Goal: Feedback & Contribution: Submit feedback/report problem

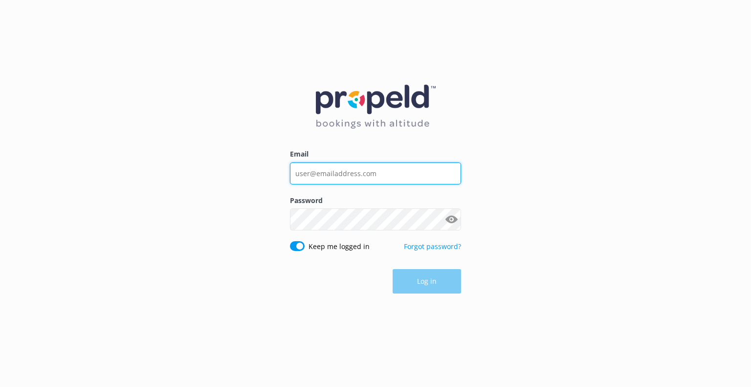
click at [355, 172] on input "Email" at bounding box center [375, 173] width 171 height 22
type input "[EMAIL_ADDRESS][DOMAIN_NAME]"
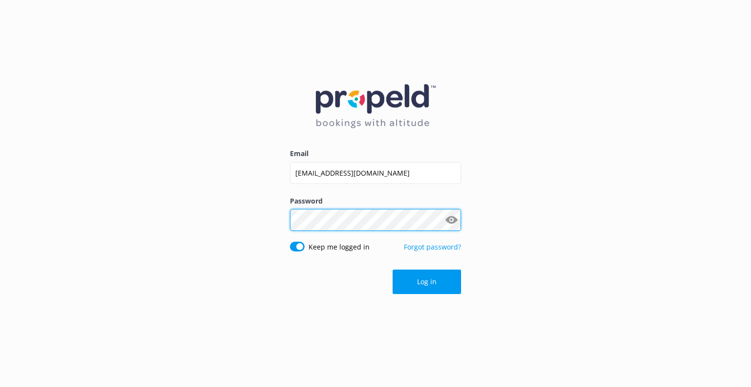
click button "Log in" at bounding box center [427, 281] width 68 height 24
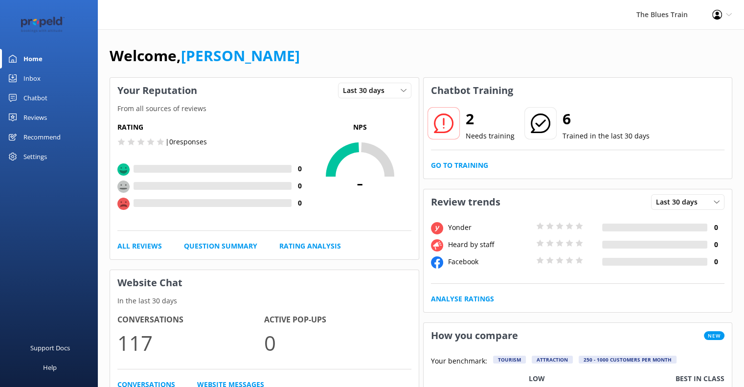
click at [32, 115] on div "Reviews" at bounding box center [34, 118] width 23 height 20
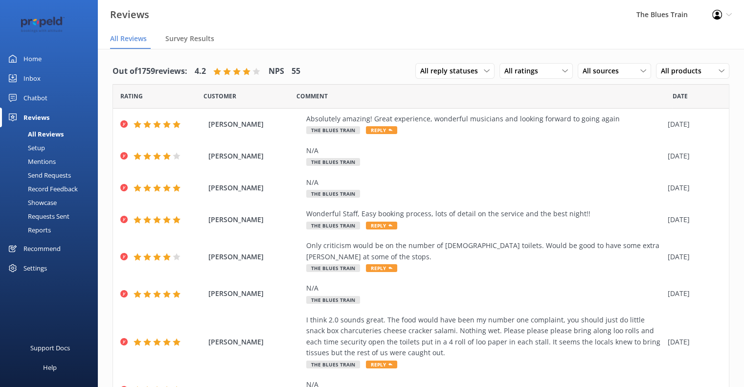
click at [55, 177] on div "Send Requests" at bounding box center [38, 175] width 65 height 14
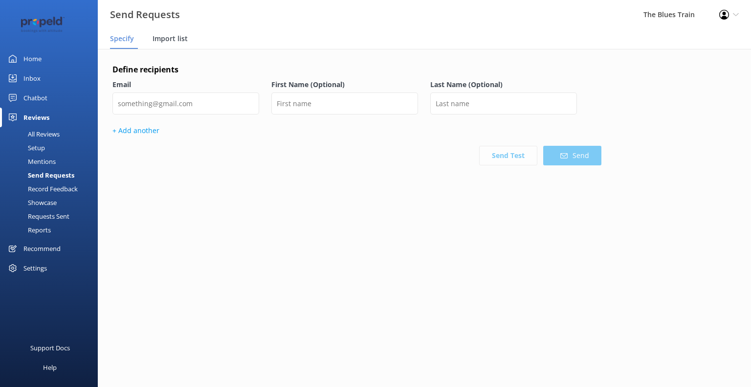
click at [170, 39] on span "Import list" at bounding box center [170, 39] width 35 height 10
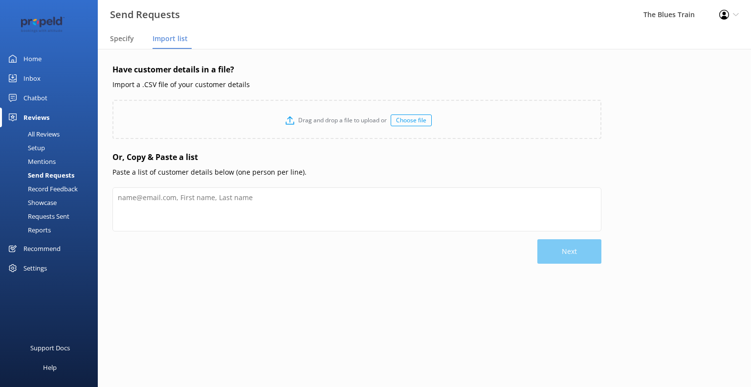
click at [404, 123] on div "Choose file" at bounding box center [411, 120] width 41 height 12
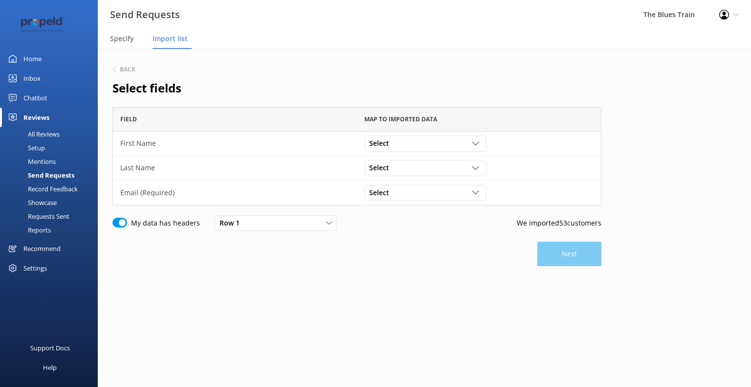
scroll to position [90, 481]
click at [428, 142] on div "Select" at bounding box center [425, 143] width 117 height 11
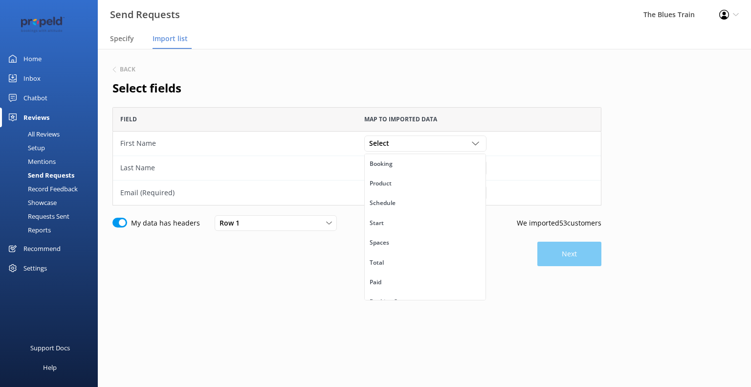
click at [555, 121] on div "Map to imported data" at bounding box center [479, 119] width 244 height 24
click at [258, 226] on div "Row 1" at bounding box center [275, 223] width 117 height 11
click at [570, 220] on p "We imported 53 customers" at bounding box center [559, 223] width 85 height 11
click at [481, 195] on div "grid" at bounding box center [477, 192] width 10 height 7
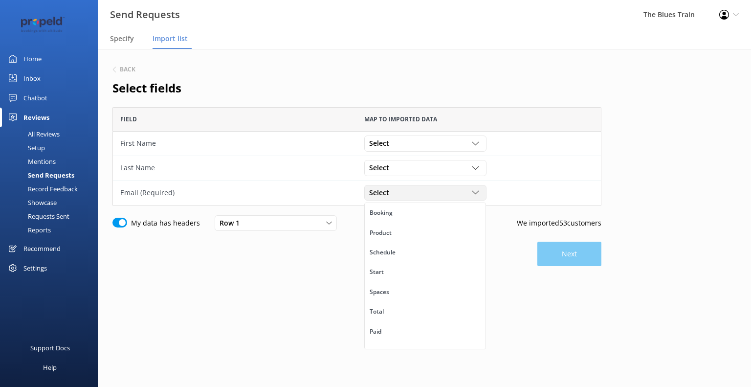
click at [481, 195] on div "grid" at bounding box center [477, 192] width 10 height 7
click at [121, 68] on h6 "Back" at bounding box center [128, 69] width 16 height 6
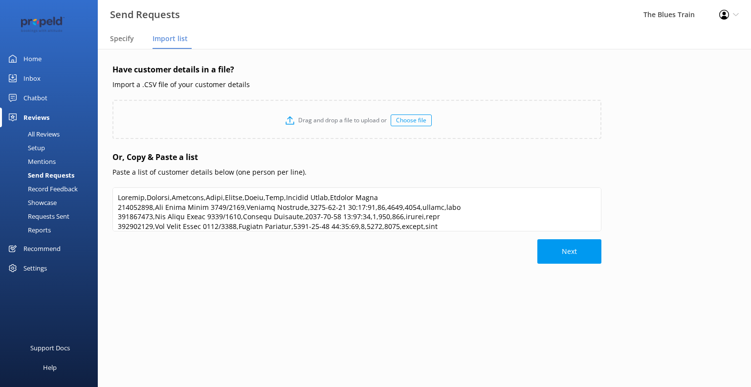
click at [416, 121] on div "Choose file" at bounding box center [411, 120] width 41 height 12
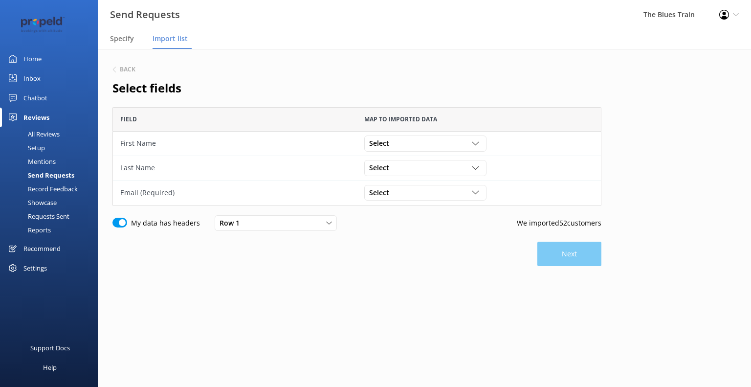
scroll to position [90, 481]
click at [460, 195] on div "Select" at bounding box center [425, 192] width 117 height 11
click at [469, 190] on div "Select" at bounding box center [425, 192] width 117 height 11
click at [232, 337] on div "Back Select fields Field Map to imported data First Name Select [PERSON_NAME][E…" at bounding box center [424, 194] width 653 height 290
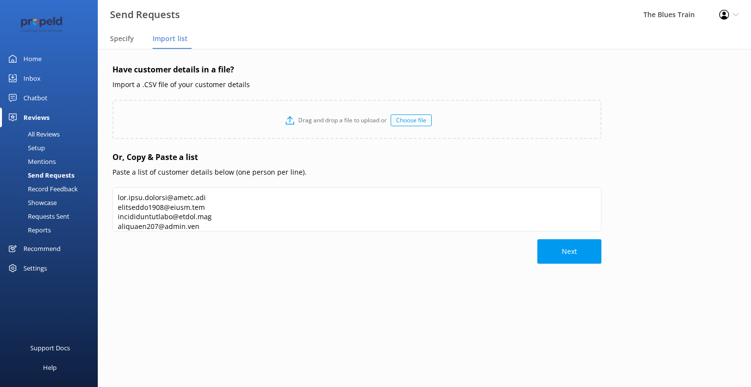
click at [407, 123] on div "Choose file" at bounding box center [411, 120] width 41 height 12
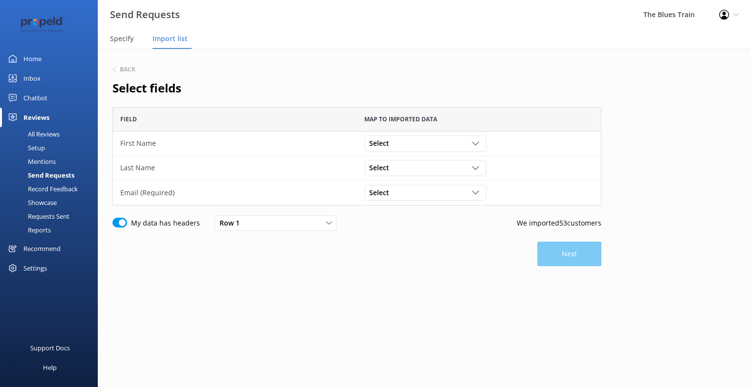
scroll to position [90, 481]
click at [476, 195] on icon "grid" at bounding box center [475, 192] width 7 height 7
click at [467, 212] on link "Email" at bounding box center [425, 213] width 121 height 20
click at [575, 249] on button "Next" at bounding box center [569, 254] width 64 height 24
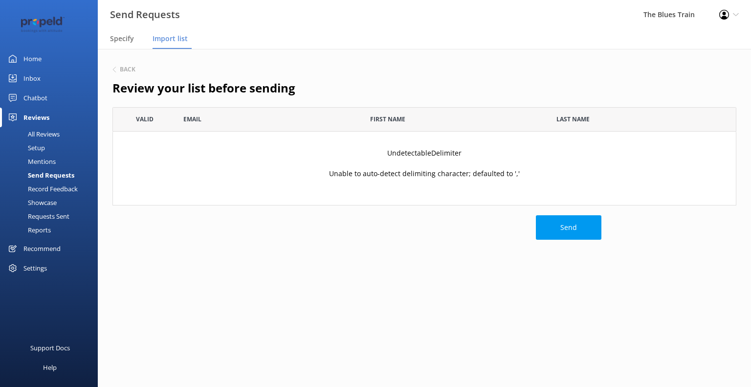
scroll to position [90, 616]
click at [123, 70] on h6 "Back" at bounding box center [128, 69] width 16 height 6
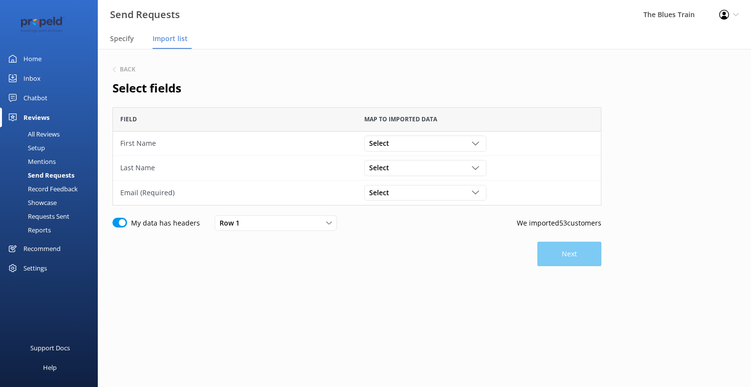
scroll to position [90, 481]
click at [123, 70] on h6 "Back" at bounding box center [128, 69] width 16 height 6
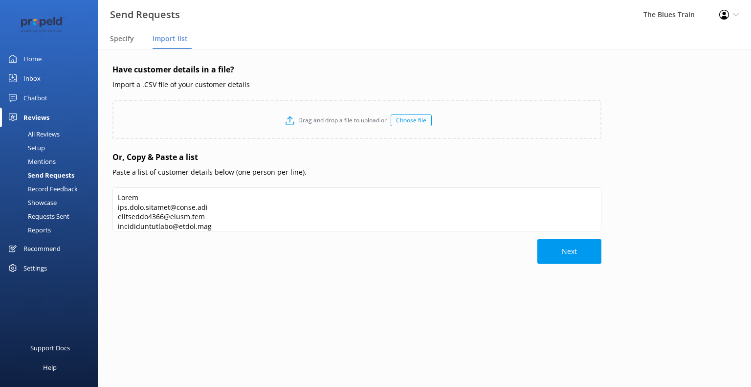
click at [412, 121] on div "Choose file" at bounding box center [411, 120] width 41 height 12
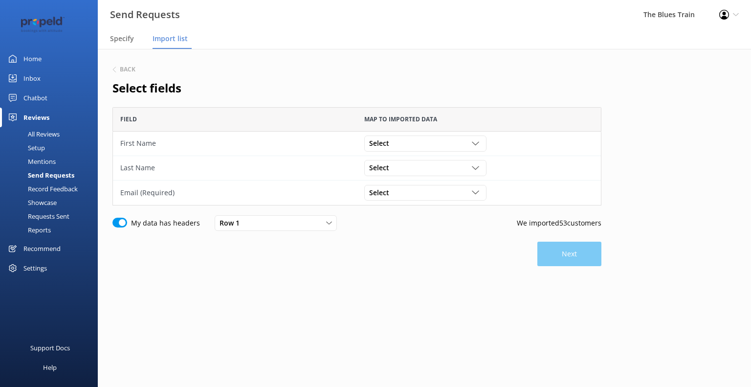
scroll to position [90, 481]
click at [473, 195] on icon "grid" at bounding box center [475, 192] width 7 height 7
click at [463, 214] on link "Email" at bounding box center [425, 213] width 121 height 20
click at [567, 258] on button "Next" at bounding box center [569, 254] width 64 height 24
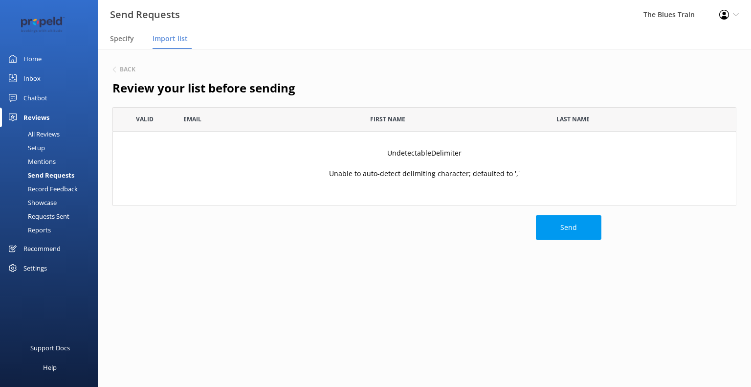
scroll to position [90, 616]
click at [121, 67] on h6 "Back" at bounding box center [128, 69] width 16 height 6
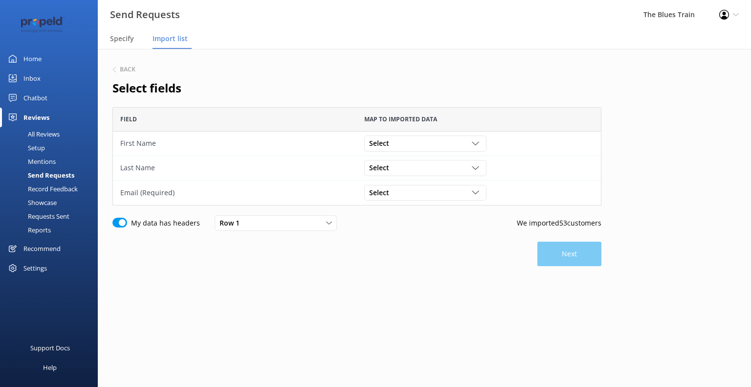
scroll to position [90, 481]
click at [121, 67] on h6 "Back" at bounding box center [128, 69] width 16 height 6
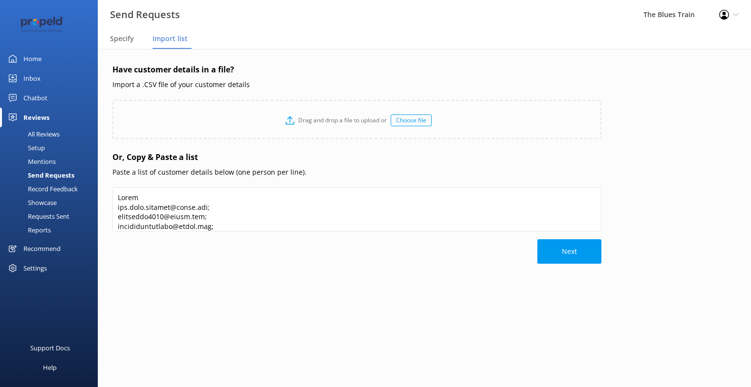
click at [422, 123] on div "Choose file" at bounding box center [411, 120] width 41 height 12
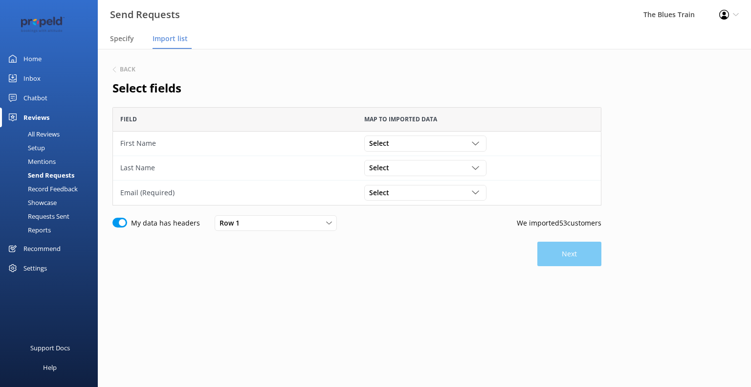
scroll to position [90, 481]
click at [477, 195] on icon "grid" at bounding box center [475, 192] width 7 height 7
click at [465, 210] on link "Email" at bounding box center [425, 213] width 121 height 20
click at [557, 256] on button "Next" at bounding box center [569, 254] width 64 height 24
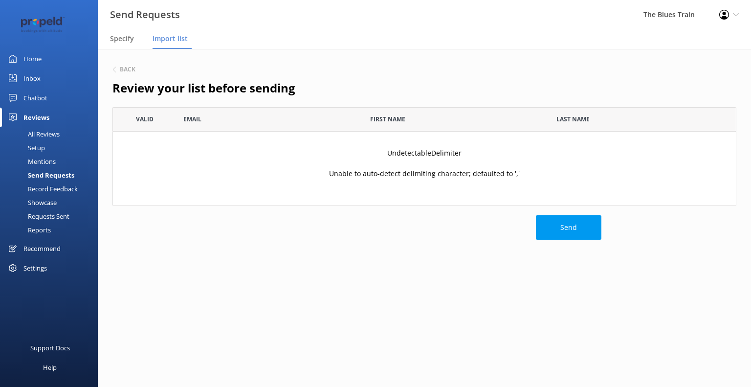
scroll to position [90, 616]
click at [122, 72] on h6 "Back" at bounding box center [128, 69] width 16 height 6
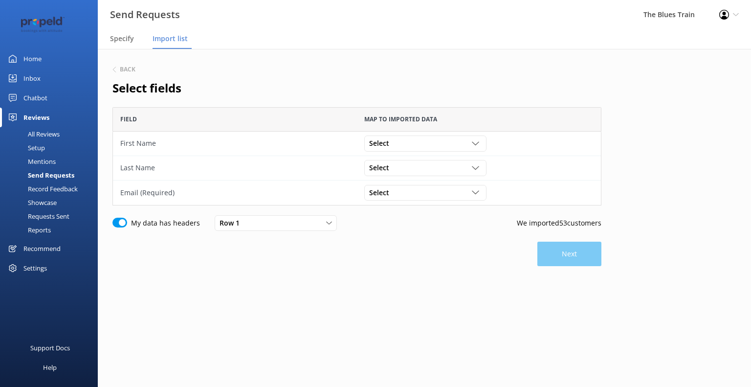
scroll to position [90, 481]
click at [122, 72] on h6 "Back" at bounding box center [128, 69] width 16 height 6
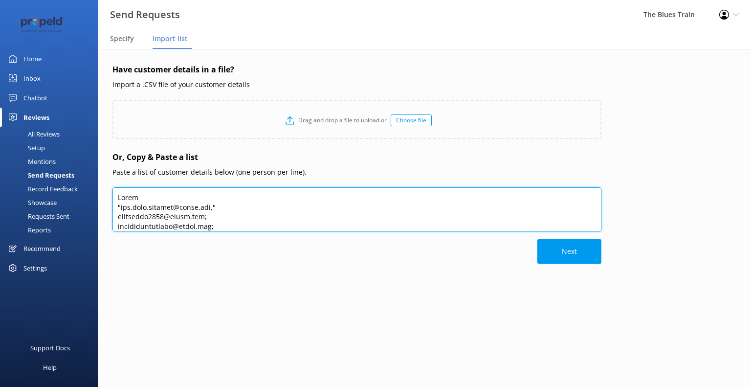
click at [601, 227] on textarea at bounding box center [356, 209] width 489 height 44
click at [221, 209] on textarea at bounding box center [356, 209] width 489 height 44
click at [226, 202] on textarea at bounding box center [356, 209] width 489 height 44
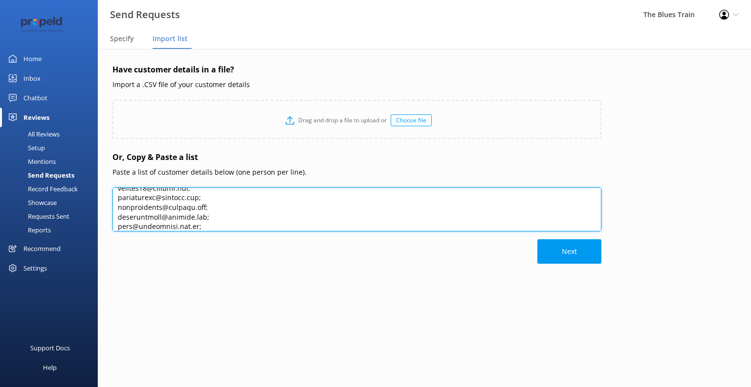
click at [221, 208] on textarea at bounding box center [356, 209] width 489 height 44
click at [204, 207] on textarea at bounding box center [356, 209] width 489 height 44
type textarea "Email "[PERSON_NAME][EMAIL_ADDRESS][PERSON_NAME][PERSON_NAME][DOMAIN_NAME]," [E…"
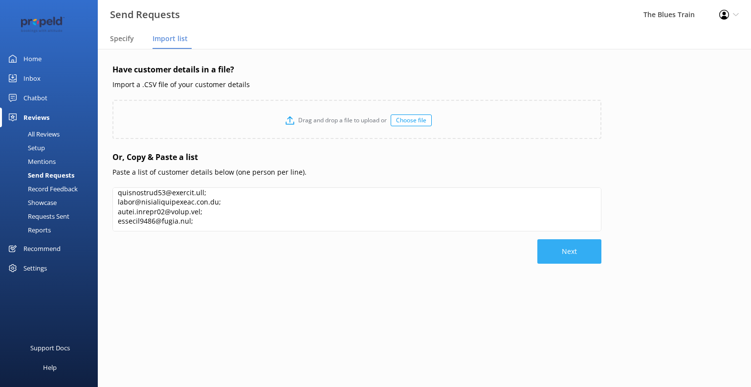
click at [577, 255] on button "Next" at bounding box center [569, 251] width 64 height 24
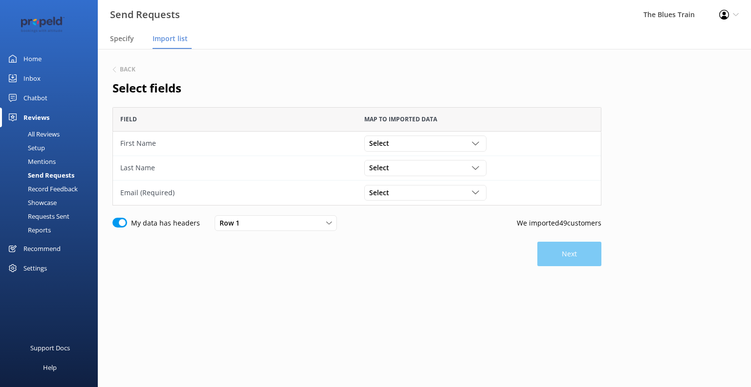
scroll to position [90, 481]
click at [473, 192] on use "grid" at bounding box center [475, 192] width 7 height 3
click at [467, 210] on link "Email" at bounding box center [425, 213] width 121 height 20
click at [556, 250] on button "Next" at bounding box center [569, 254] width 64 height 24
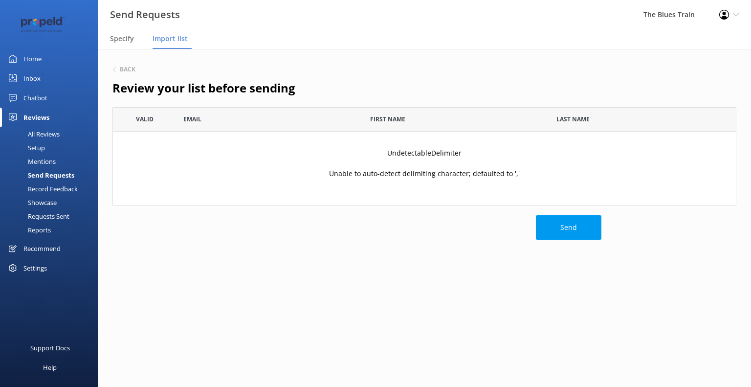
scroll to position [90, 616]
click at [121, 66] on h6 "Back" at bounding box center [128, 69] width 16 height 6
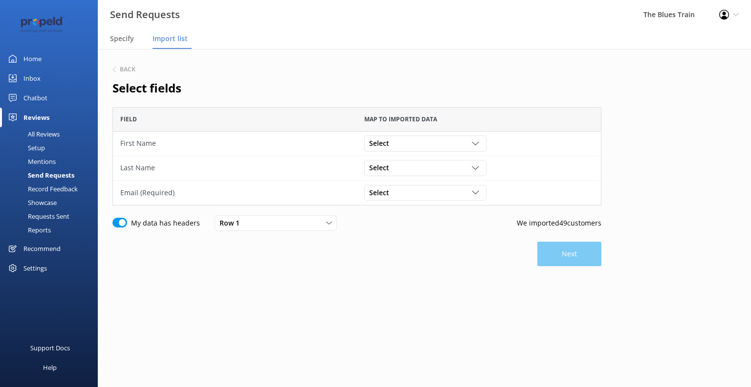
scroll to position [90, 481]
click at [121, 66] on h6 "Back" at bounding box center [128, 69] width 16 height 6
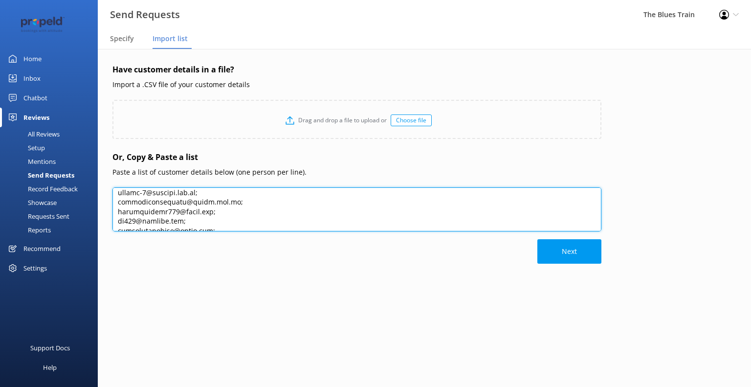
scroll to position [445, 0]
drag, startPoint x: 117, startPoint y: 198, endPoint x: 215, endPoint y: 242, distance: 106.6
click at [215, 242] on div "Have customer details in a file? Import a .CSV file of your customer details Dr…" at bounding box center [356, 193] width 489 height 259
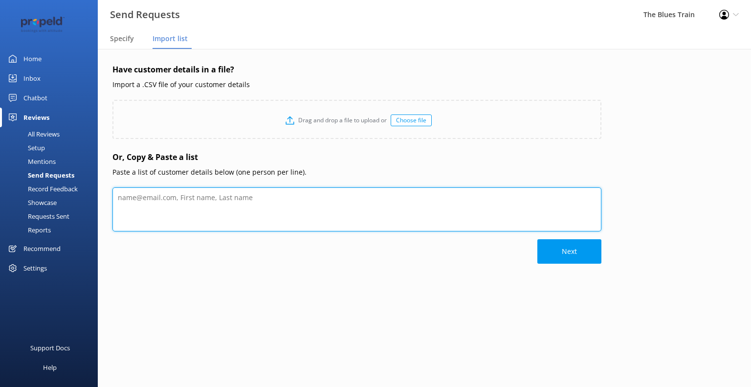
scroll to position [0, 0]
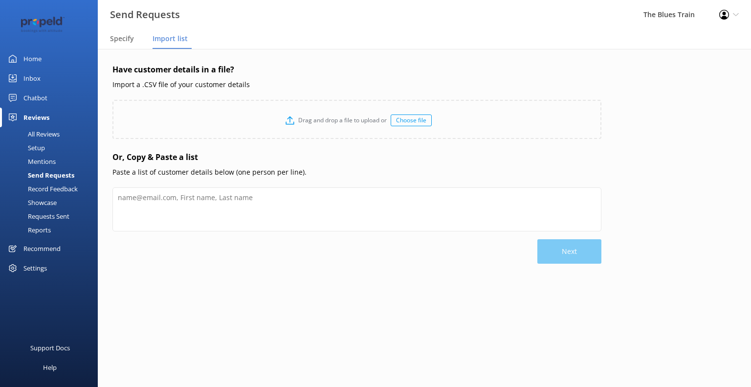
click at [408, 121] on div "Choose file" at bounding box center [411, 120] width 41 height 12
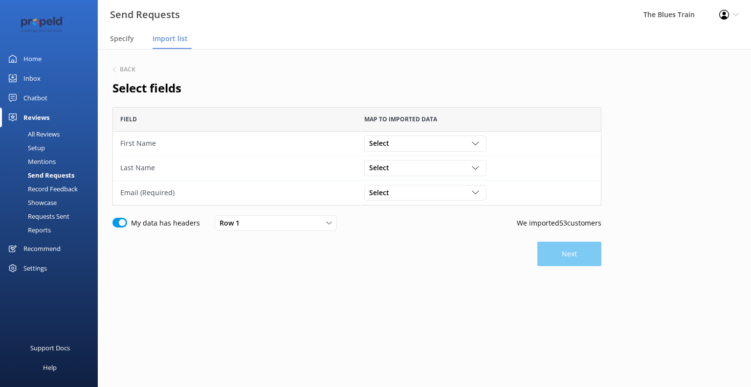
scroll to position [90, 481]
click at [472, 193] on icon "grid" at bounding box center [475, 192] width 7 height 7
click at [464, 213] on link "Email" at bounding box center [425, 213] width 121 height 20
click at [567, 260] on button "Next" at bounding box center [569, 254] width 64 height 24
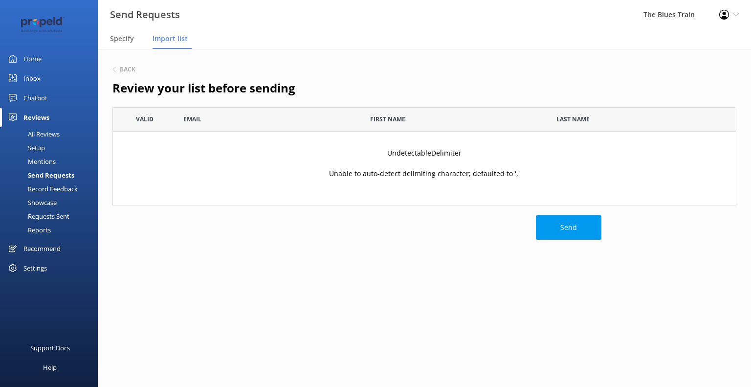
scroll to position [90, 616]
click at [130, 66] on h6 "Back" at bounding box center [128, 69] width 16 height 6
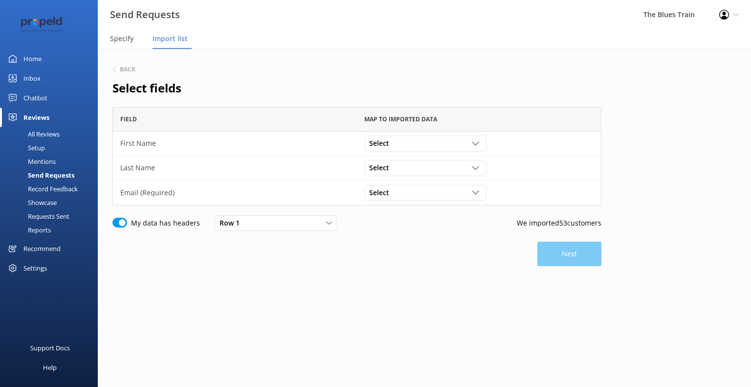
scroll to position [90, 481]
click at [125, 37] on span "Specify" at bounding box center [122, 39] width 24 height 10
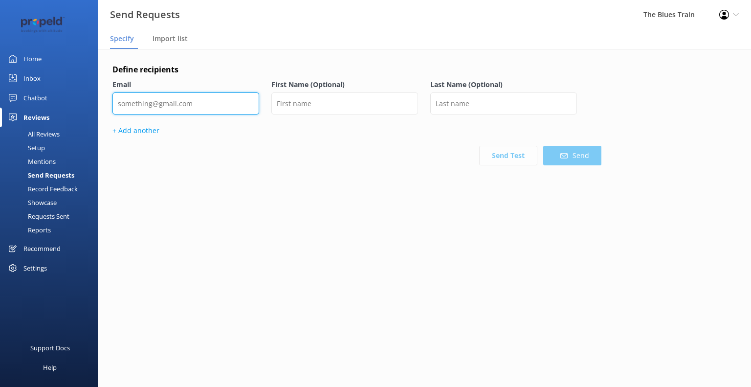
click at [173, 106] on input "email" at bounding box center [185, 103] width 147 height 22
click at [206, 73] on h4 "Define recipients" at bounding box center [356, 70] width 489 height 13
click at [176, 39] on span "Import list" at bounding box center [170, 39] width 35 height 10
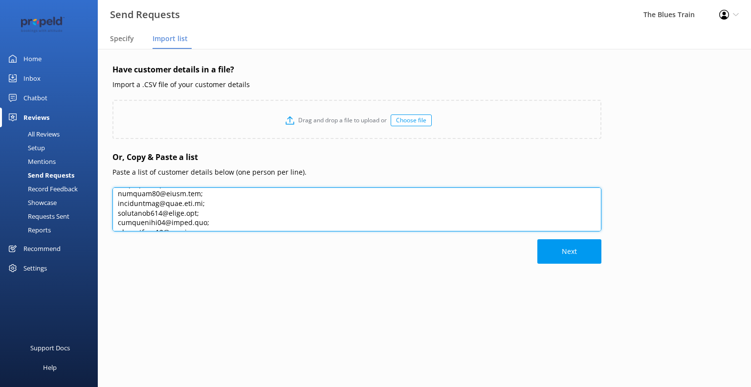
scroll to position [484, 0]
drag, startPoint x: 119, startPoint y: 195, endPoint x: 213, endPoint y: 245, distance: 107.0
click at [213, 245] on div "Have customer details in a file? Import a .CSV file of your customer details Dr…" at bounding box center [356, 193] width 489 height 259
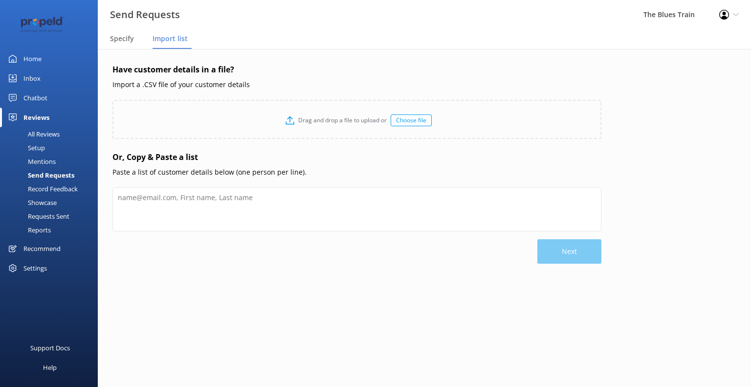
click at [201, 241] on div "Next" at bounding box center [356, 251] width 489 height 24
click at [208, 158] on h4 "Or, Copy & Paste a list" at bounding box center [356, 157] width 489 height 13
click at [413, 122] on div "Choose file" at bounding box center [411, 120] width 41 height 12
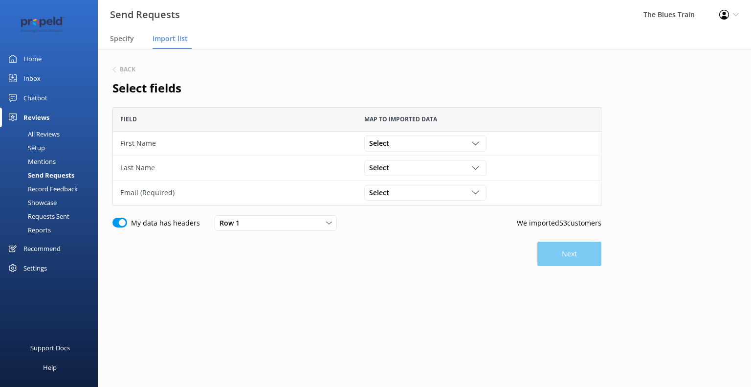
scroll to position [90, 481]
click at [135, 71] on h6 "Back" at bounding box center [128, 69] width 16 height 6
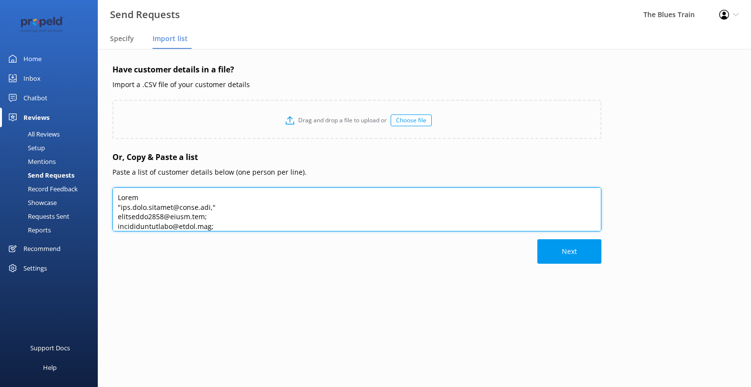
click at [120, 204] on textarea at bounding box center [356, 209] width 489 height 44
click at [213, 207] on textarea at bounding box center [356, 209] width 489 height 44
click at [223, 226] on textarea at bounding box center [356, 209] width 489 height 44
type textarea "Email [PERSON_NAME][EMAIL_ADDRESS][PERSON_NAME][PERSON_NAME][DOMAIN_NAME] [EMAI…"
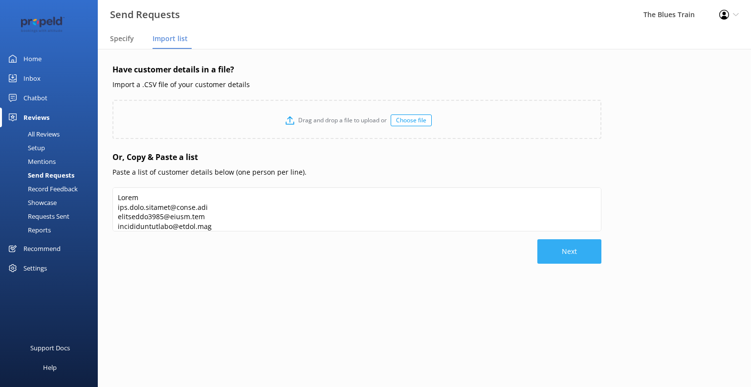
click at [546, 252] on button "Next" at bounding box center [569, 251] width 64 height 24
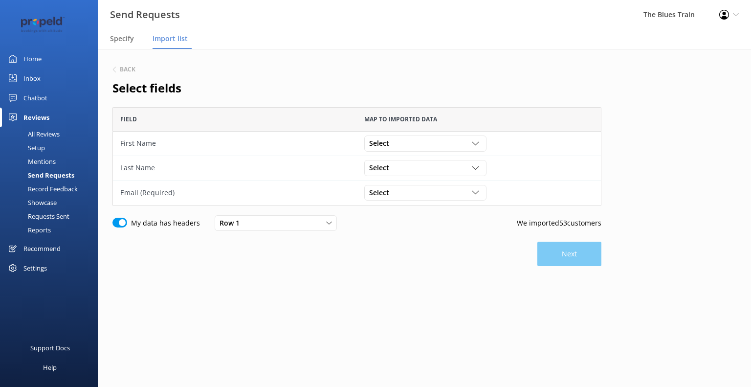
scroll to position [90, 481]
click at [480, 193] on div "grid" at bounding box center [477, 192] width 10 height 7
click at [468, 207] on link "Email" at bounding box center [425, 213] width 121 height 20
click at [554, 256] on button "Next" at bounding box center [569, 254] width 64 height 24
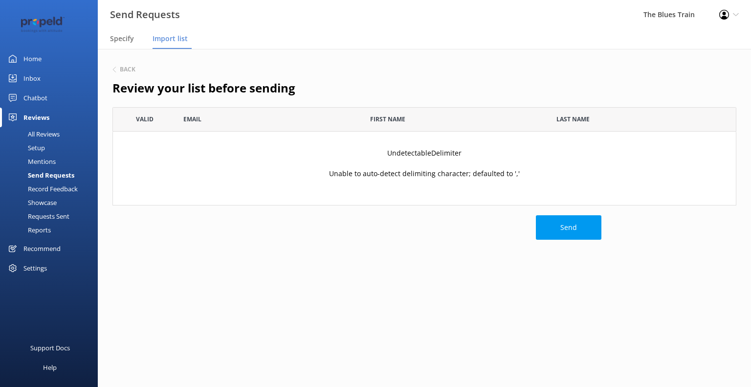
scroll to position [90, 616]
click at [125, 69] on h6 "Back" at bounding box center [128, 69] width 16 height 6
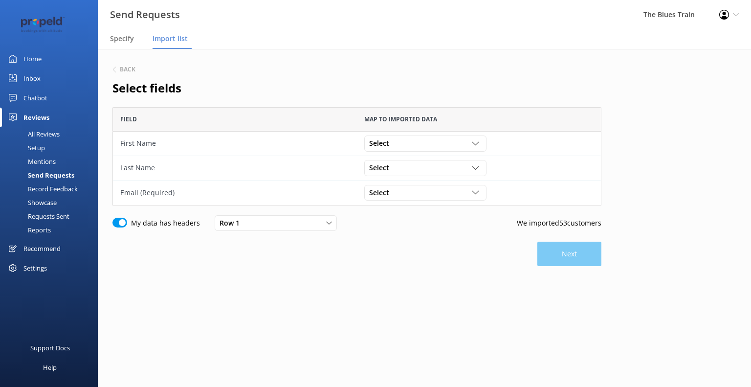
scroll to position [90, 481]
click at [125, 69] on h6 "Back" at bounding box center [128, 69] width 16 height 6
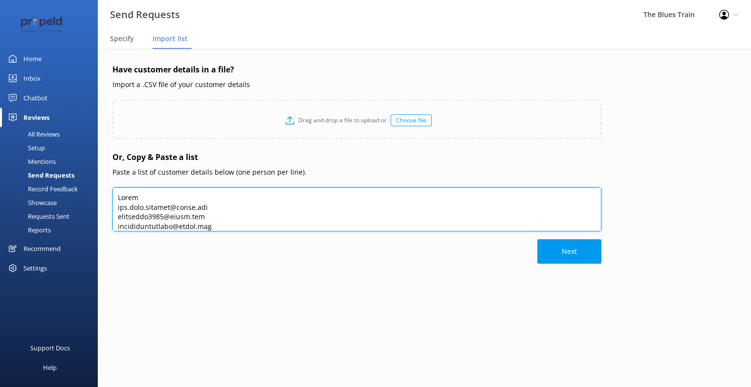
click at [138, 197] on textarea at bounding box center [356, 209] width 489 height 44
type textarea "[PERSON_NAME][EMAIL_ADDRESS][PERSON_NAME][PERSON_NAME][DOMAIN_NAME] [EMAIL_ADDR…"
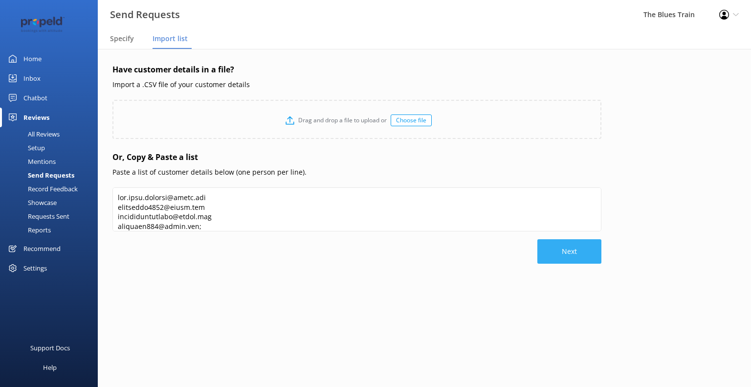
click at [567, 250] on button "Next" at bounding box center [569, 251] width 64 height 24
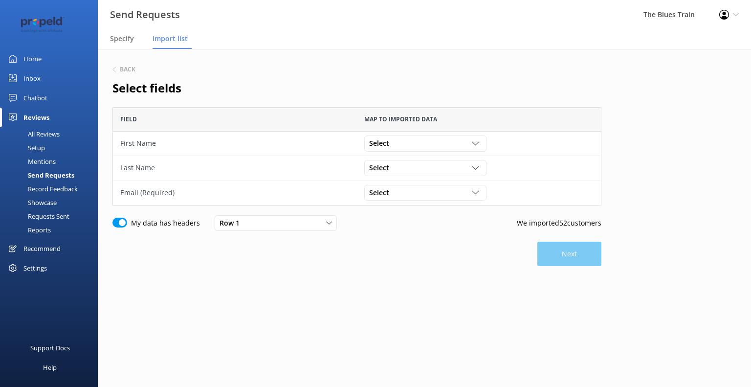
scroll to position [90, 481]
click at [460, 191] on div "Select" at bounding box center [425, 192] width 117 height 11
click at [453, 216] on link "[PERSON_NAME][EMAIL_ADDRESS][PERSON_NAME][PERSON_NAME][DOMAIN_NAME]" at bounding box center [425, 223] width 121 height 40
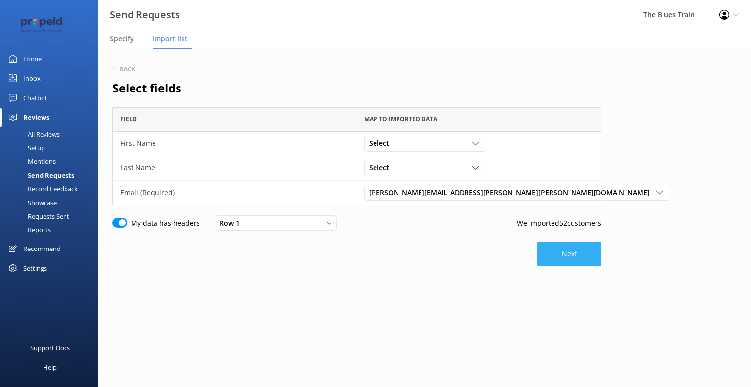
click at [560, 260] on button "Next" at bounding box center [569, 254] width 64 height 24
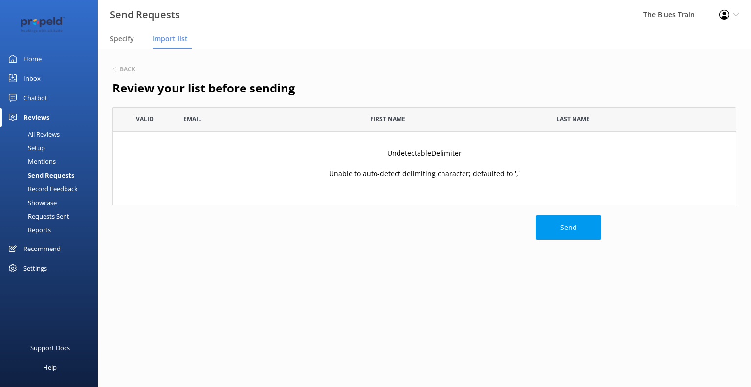
scroll to position [90, 616]
click at [125, 67] on h6 "Back" at bounding box center [128, 69] width 16 height 6
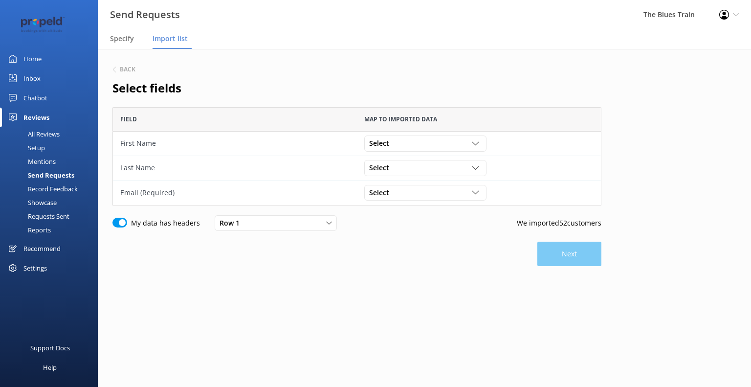
scroll to position [90, 481]
click at [325, 226] on div "Row 1" at bounding box center [275, 223] width 117 height 11
click at [475, 147] on icon "grid" at bounding box center [475, 143] width 7 height 7
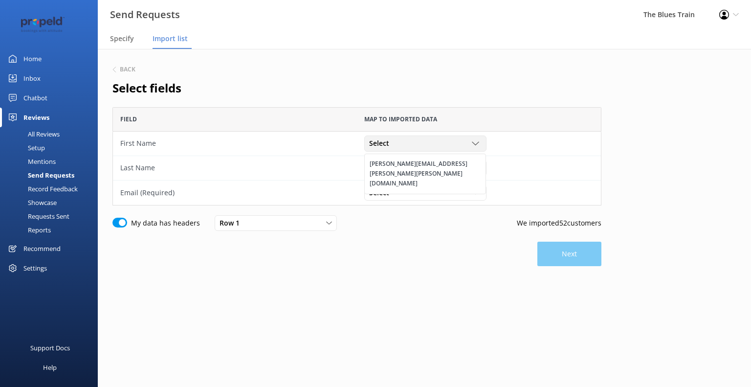
click at [475, 147] on icon "grid" at bounding box center [475, 143] width 7 height 7
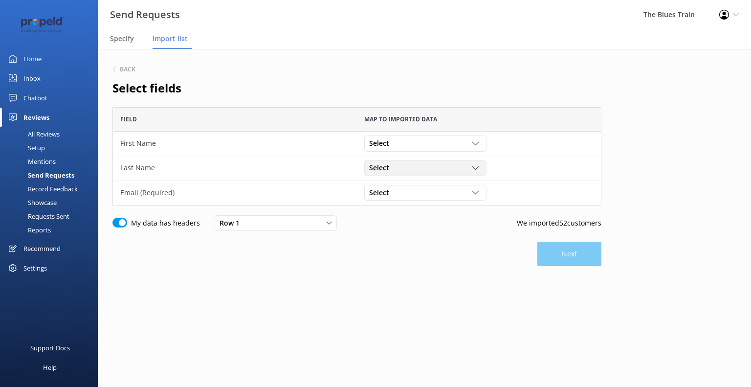
click at [480, 167] on div "grid" at bounding box center [477, 167] width 10 height 7
click at [120, 66] on h6 "Back" at bounding box center [128, 69] width 16 height 6
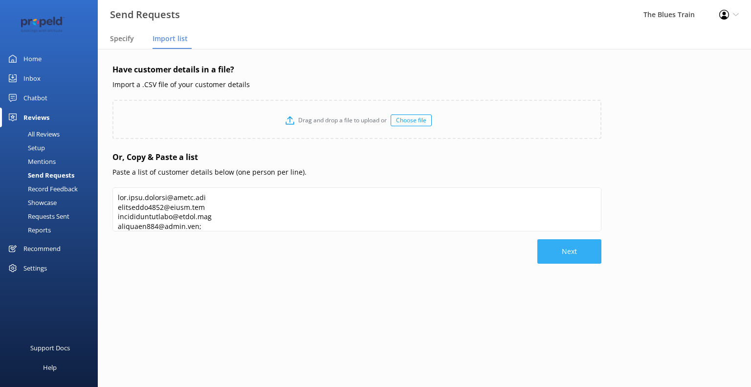
click at [580, 251] on button "Next" at bounding box center [569, 251] width 64 height 24
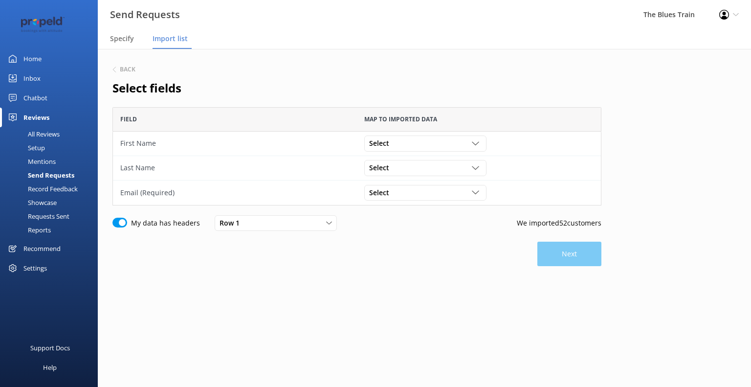
scroll to position [90, 481]
click at [117, 222] on input "My data has headers" at bounding box center [119, 223] width 15 height 10
checkbox input "false"
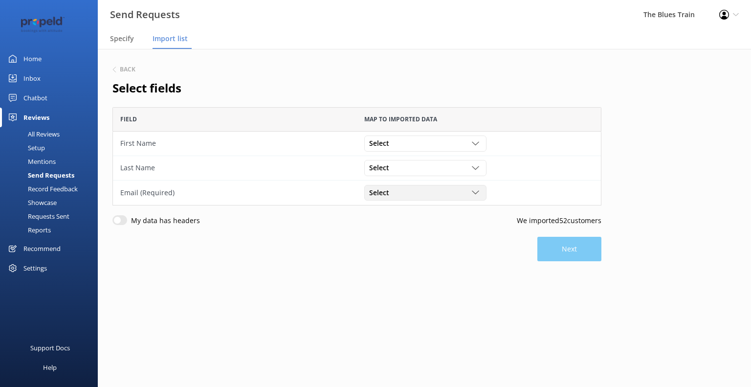
click at [477, 195] on icon "grid" at bounding box center [475, 192] width 7 height 7
click at [556, 256] on div "Next" at bounding box center [356, 249] width 489 height 24
click at [476, 192] on icon "grid" at bounding box center [475, 192] width 7 height 7
click at [457, 215] on link "[PERSON_NAME][EMAIL_ADDRESS][PERSON_NAME][PERSON_NAME][DOMAIN_NAME]" at bounding box center [425, 223] width 121 height 40
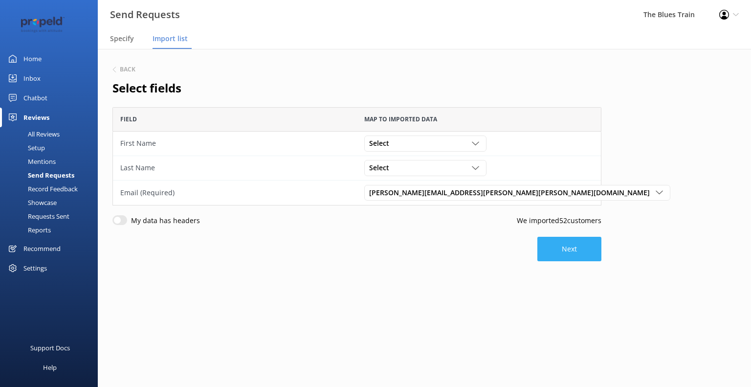
click at [567, 246] on button "Next" at bounding box center [569, 249] width 64 height 24
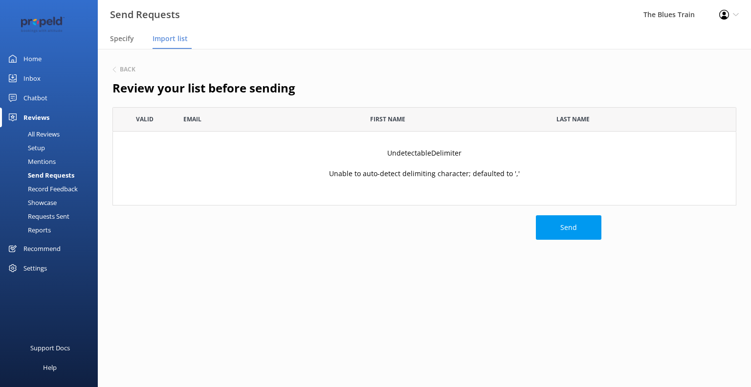
scroll to position [90, 616]
click at [133, 69] on h6 "Back" at bounding box center [128, 69] width 16 height 6
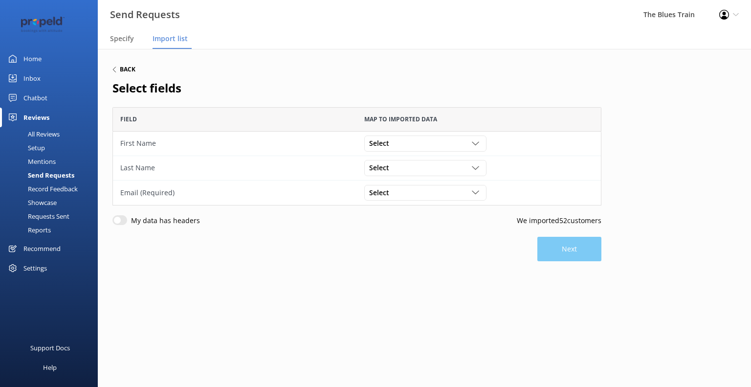
scroll to position [90, 481]
click at [131, 68] on h6 "Back" at bounding box center [128, 69] width 16 height 6
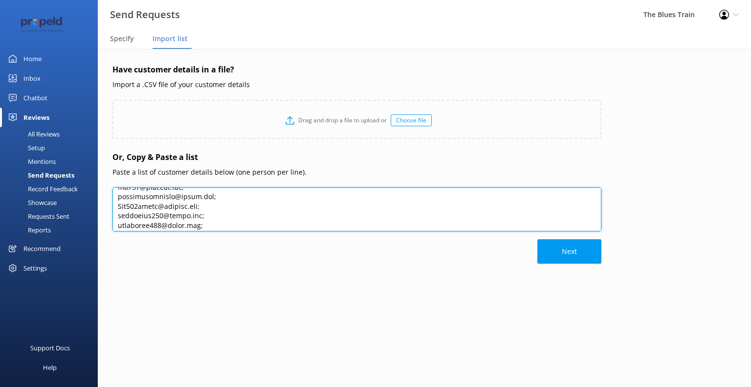
scroll to position [474, 0]
drag, startPoint x: 139, startPoint y: 202, endPoint x: 253, endPoint y: 237, distance: 119.1
click at [253, 237] on div at bounding box center [356, 213] width 489 height 52
type textarea "l"
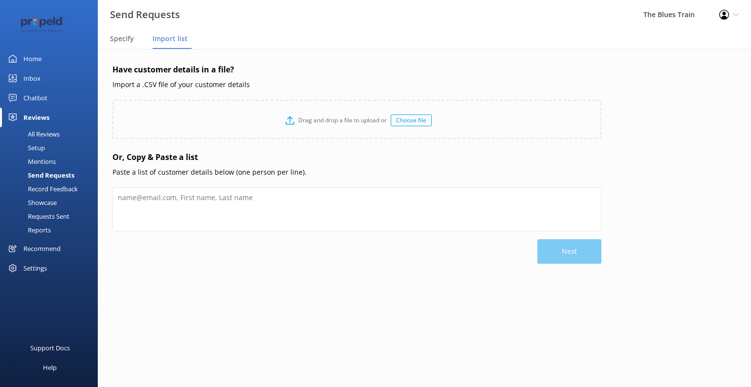
click at [415, 118] on div "Choose file" at bounding box center [411, 120] width 41 height 12
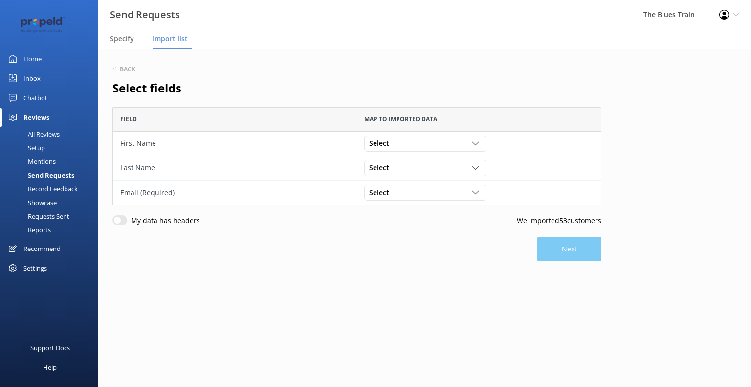
scroll to position [90, 481]
click at [120, 220] on input "My data has headers" at bounding box center [119, 220] width 15 height 10
checkbox input "true"
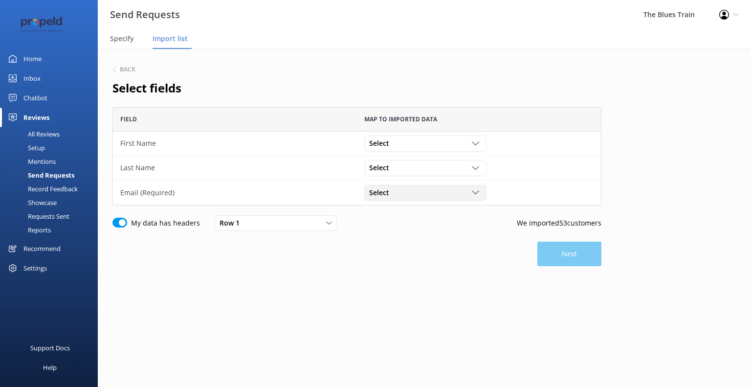
click at [478, 191] on icon "grid" at bounding box center [475, 192] width 7 height 7
click at [460, 214] on link "Email" at bounding box center [425, 213] width 121 height 20
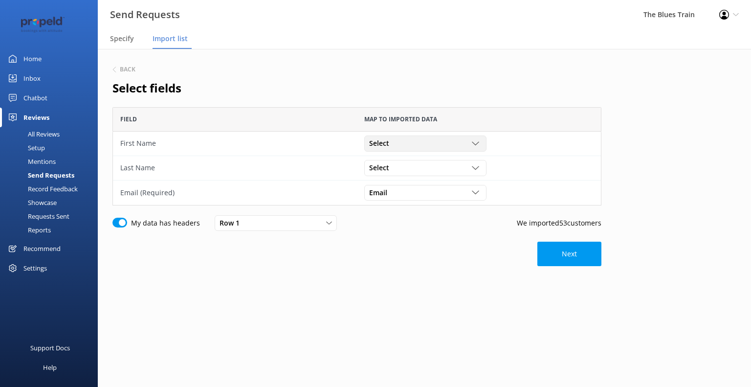
click at [473, 147] on icon "grid" at bounding box center [475, 143] width 7 height 7
click at [557, 256] on button "Next" at bounding box center [569, 254] width 64 height 24
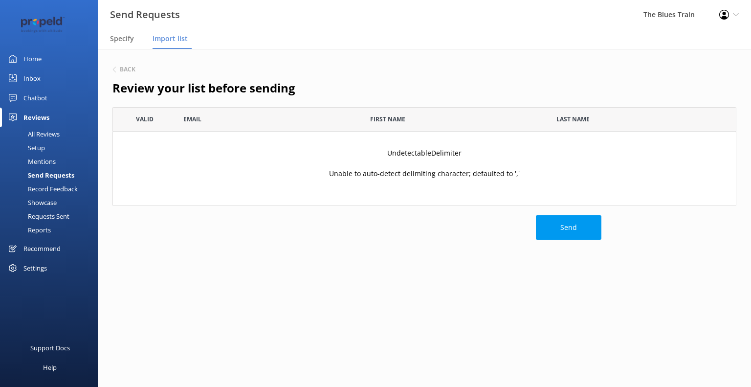
scroll to position [90, 616]
click at [115, 70] on icon at bounding box center [114, 69] width 6 height 6
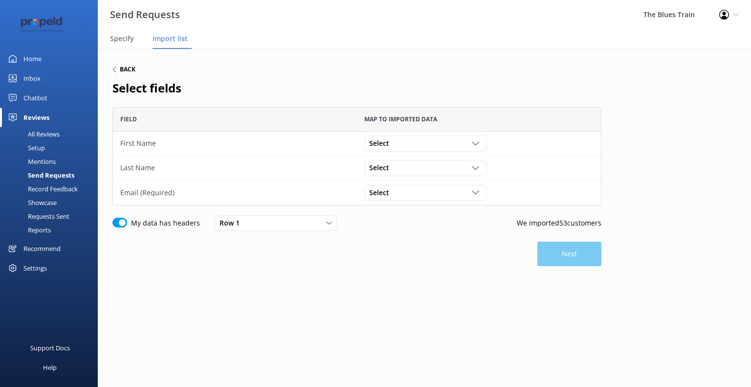
scroll to position [90, 481]
click at [466, 190] on div "Select" at bounding box center [425, 192] width 117 height 11
click at [465, 208] on link "Email" at bounding box center [425, 213] width 121 height 20
click at [570, 253] on button "Next" at bounding box center [569, 254] width 64 height 24
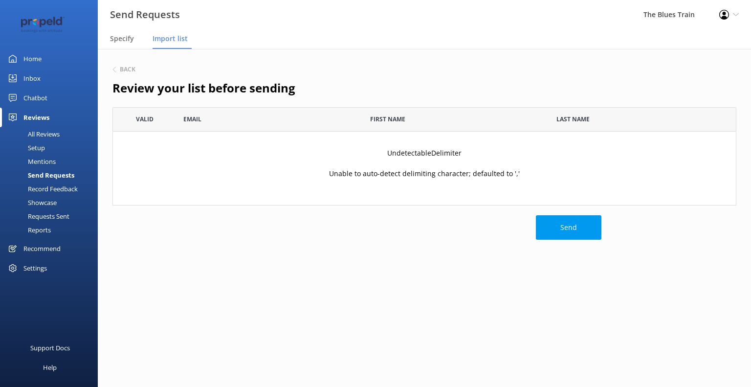
scroll to position [90, 616]
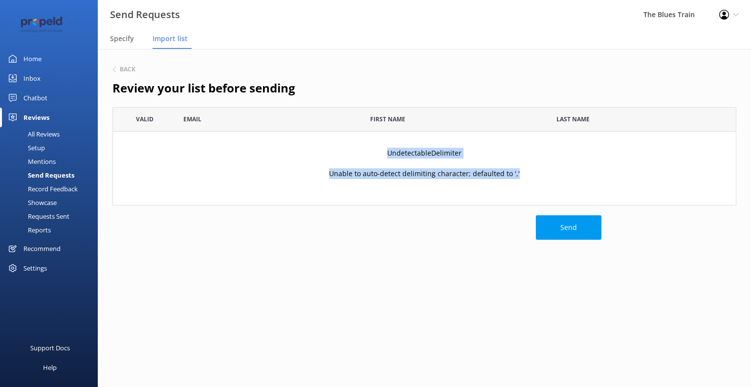
drag, startPoint x: 389, startPoint y: 154, endPoint x: 556, endPoint y: 166, distance: 168.2
click at [556, 166] on div "UndetectableDelimiter Unable to auto-detect delimiting character; defaulted to …" at bounding box center [424, 168] width 624 height 73
click at [321, 165] on div "UndetectableDelimiter Unable to auto-detect delimiting character; defaulted to …" at bounding box center [424, 168] width 624 height 73
click at [123, 68] on h6 "Back" at bounding box center [128, 69] width 16 height 6
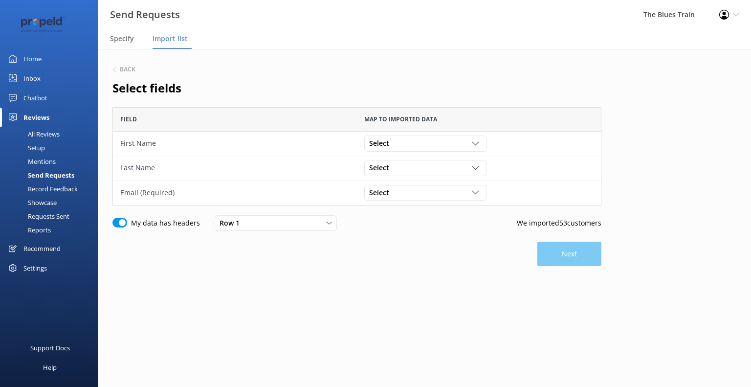
scroll to position [90, 481]
click at [121, 69] on h6 "Back" at bounding box center [128, 69] width 16 height 6
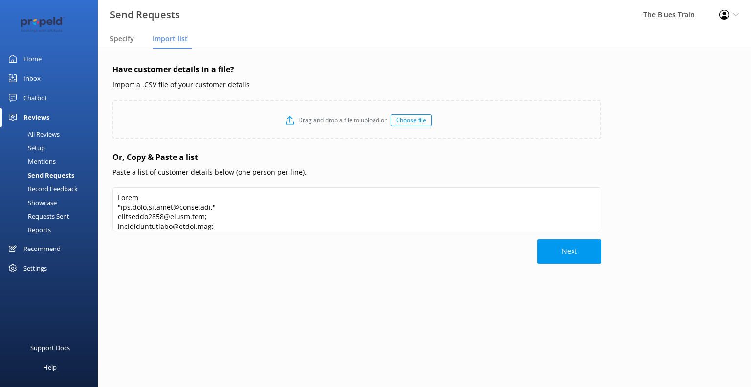
click at [419, 120] on div "Choose file" at bounding box center [411, 120] width 41 height 12
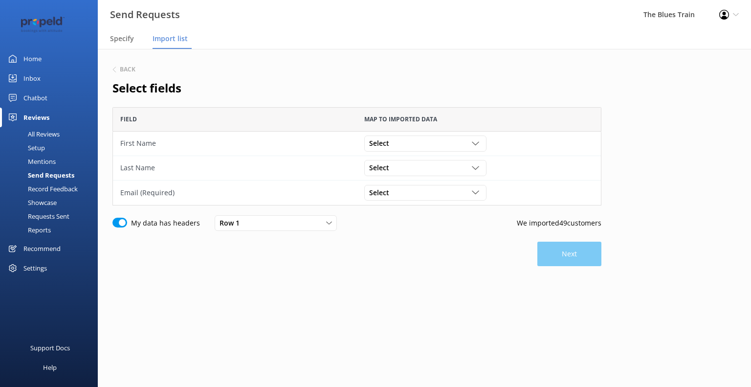
scroll to position [90, 481]
click at [451, 192] on div "Select" at bounding box center [425, 192] width 117 height 11
click at [452, 212] on link "Email" at bounding box center [425, 213] width 121 height 20
click at [563, 253] on button "Next" at bounding box center [569, 254] width 64 height 24
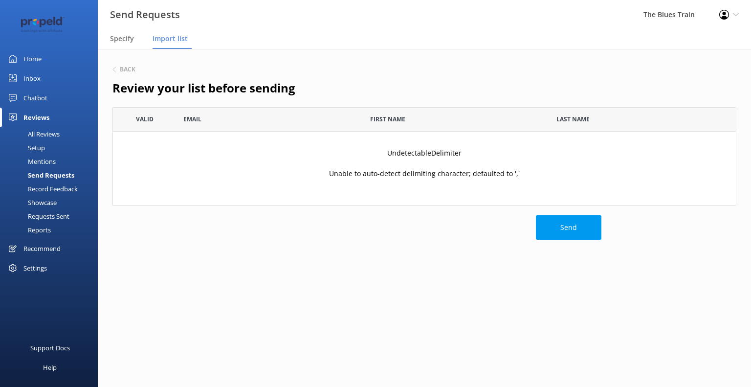
scroll to position [90, 616]
click at [563, 228] on button "Send" at bounding box center [569, 227] width 66 height 24
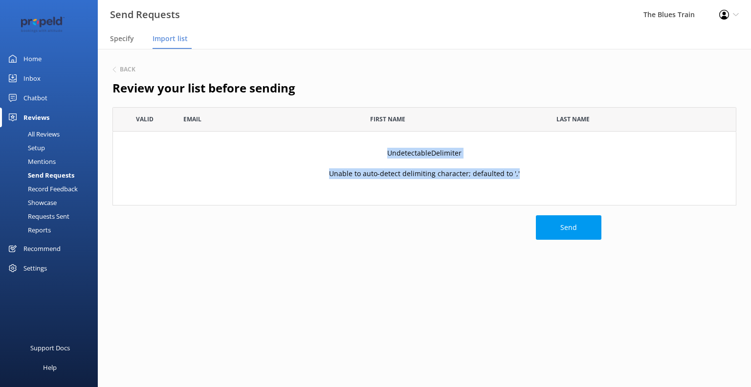
drag, startPoint x: 389, startPoint y: 153, endPoint x: 533, endPoint y: 168, distance: 145.6
click at [533, 168] on div "UndetectableDelimiter Unable to auto-detect delimiting character; defaulted to …" at bounding box center [424, 168] width 624 height 73
copy div "UndetectableDelimiter Unable to auto-detect delimiting character; defaulted to …"
click at [123, 69] on h6 "Back" at bounding box center [128, 69] width 16 height 6
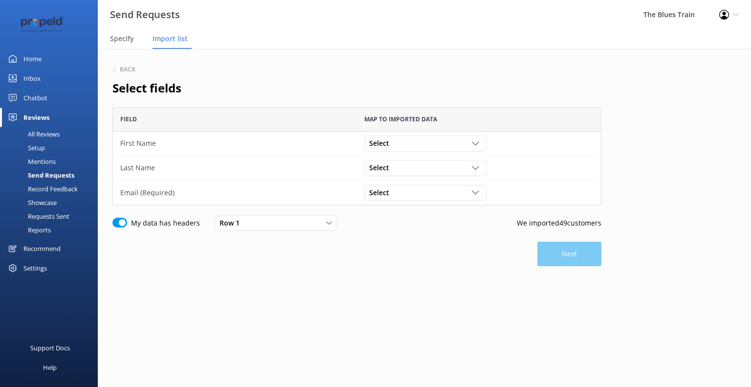
scroll to position [90, 481]
click at [123, 69] on h6 "Back" at bounding box center [128, 69] width 16 height 6
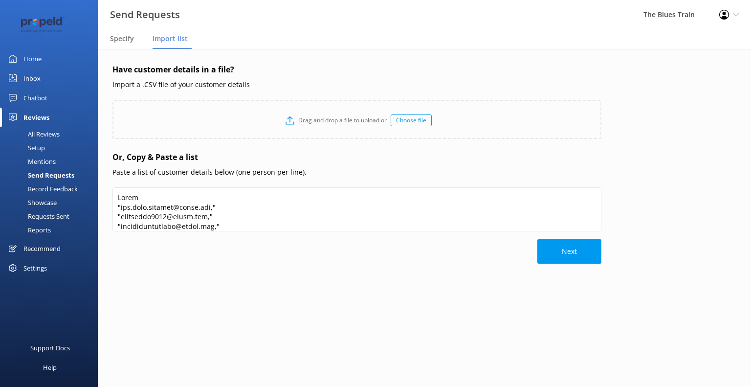
click at [402, 123] on div "Choose file" at bounding box center [411, 120] width 41 height 12
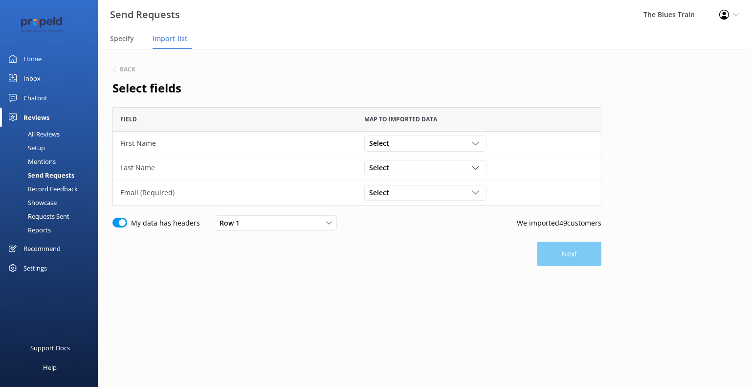
scroll to position [90, 481]
click at [450, 197] on div "Select" at bounding box center [425, 192] width 117 height 11
click at [440, 213] on link "Email" at bounding box center [425, 213] width 121 height 20
click at [578, 252] on button "Next" at bounding box center [569, 254] width 64 height 24
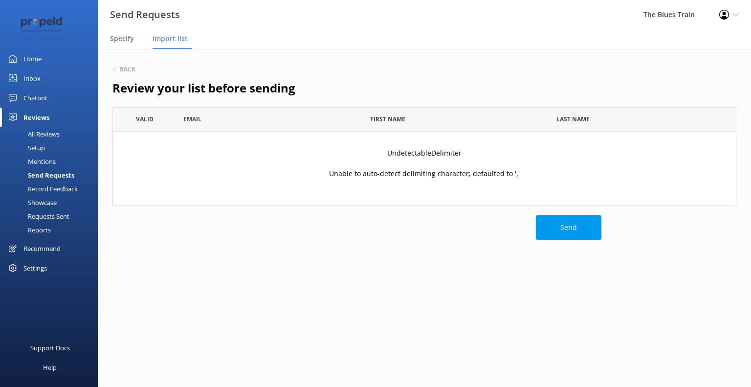
scroll to position [90, 616]
click at [126, 67] on h6 "Back" at bounding box center [128, 69] width 16 height 6
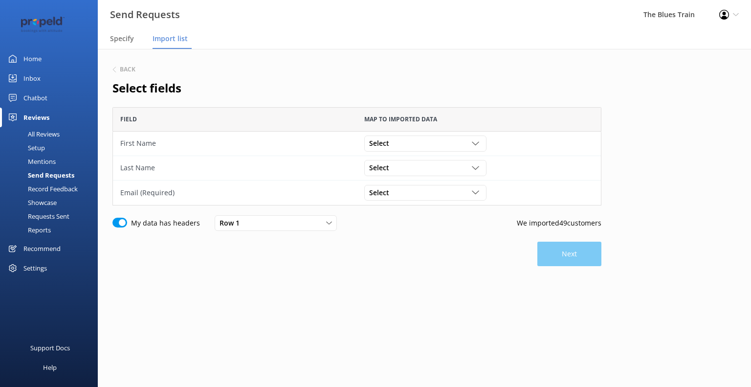
scroll to position [90, 481]
click at [121, 40] on span "Specify" at bounding box center [122, 39] width 24 height 10
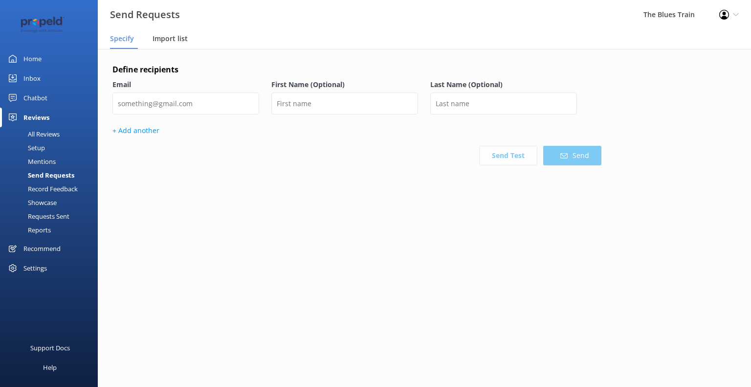
click at [177, 39] on span "Import list" at bounding box center [170, 39] width 35 height 10
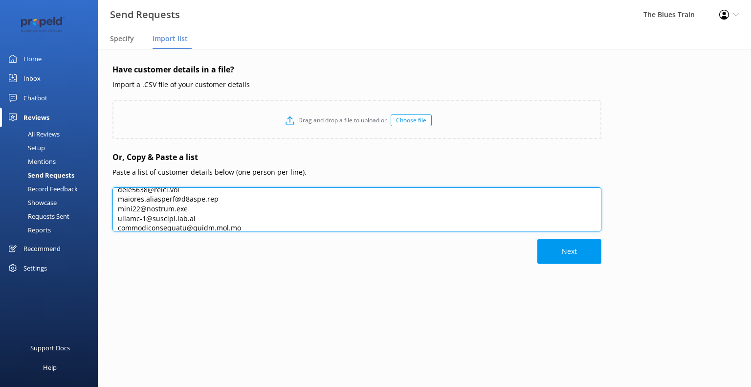
scroll to position [445, 0]
drag, startPoint x: 117, startPoint y: 196, endPoint x: 233, endPoint y: 260, distance: 132.0
click at [233, 260] on div "Have customer details in a file? Import a .CSV file of your customer details Dr…" at bounding box center [356, 193] width 489 height 259
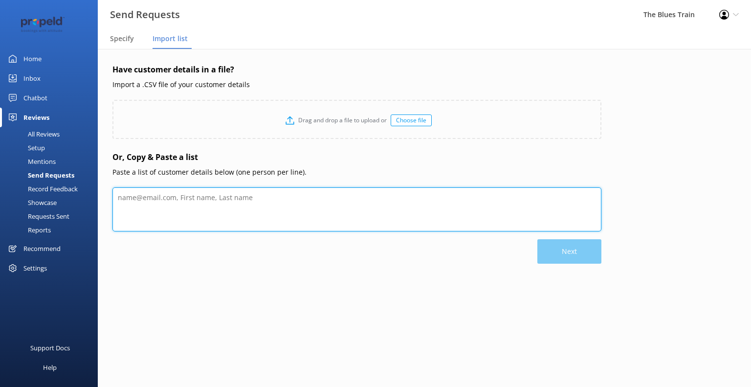
scroll to position [0, 0]
paste textarea "[PERSON_NAME][EMAIL_ADDRESS][PERSON_NAME][PERSON_NAME][DOMAIN_NAME] [EMAIL_ADDR…"
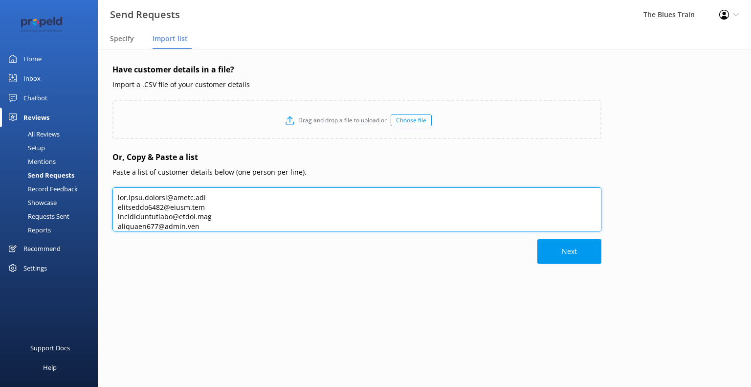
scroll to position [431, 0]
type textarea "[PERSON_NAME][EMAIL_ADDRESS][PERSON_NAME][PERSON_NAME][DOMAIN_NAME] [EMAIL_ADDR…"
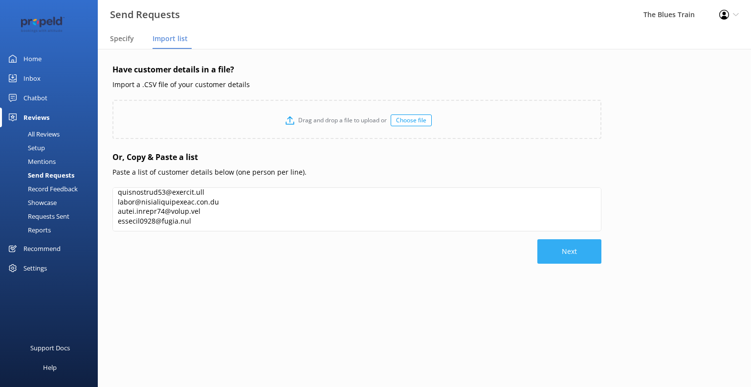
click at [562, 254] on button "Next" at bounding box center [569, 251] width 64 height 24
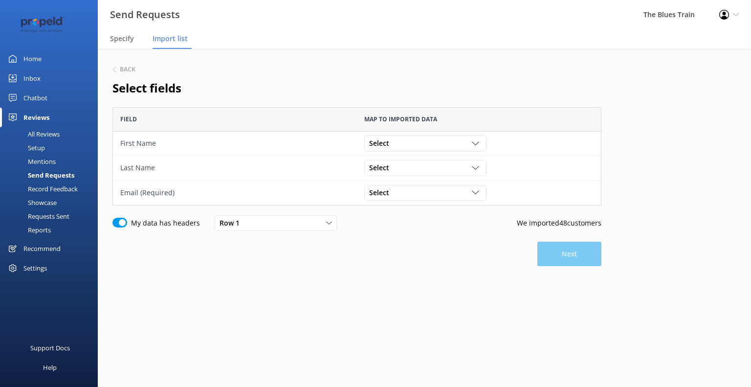
scroll to position [90, 481]
click at [476, 195] on icon "grid" at bounding box center [475, 192] width 7 height 7
click at [469, 213] on link "[PERSON_NAME][EMAIL_ADDRESS][PERSON_NAME][PERSON_NAME][DOMAIN_NAME]" at bounding box center [425, 223] width 121 height 40
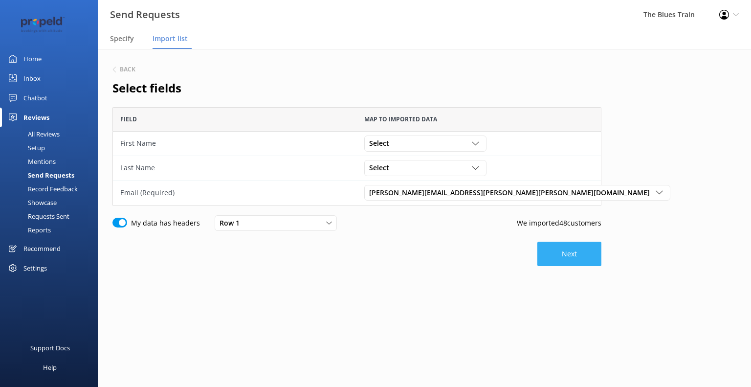
click at [581, 250] on button "Next" at bounding box center [569, 254] width 64 height 24
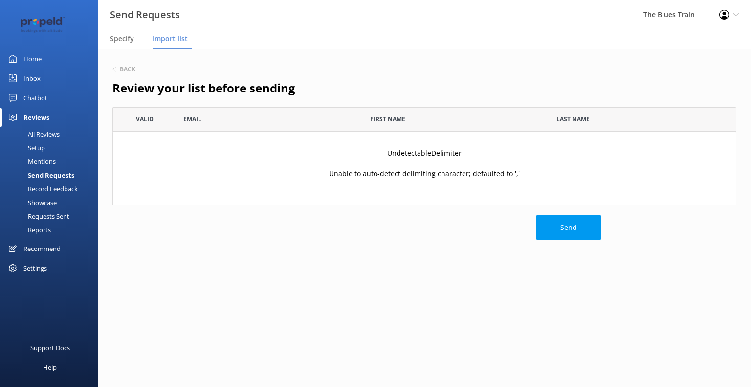
scroll to position [90, 616]
